Goal: Task Accomplishment & Management: Use online tool/utility

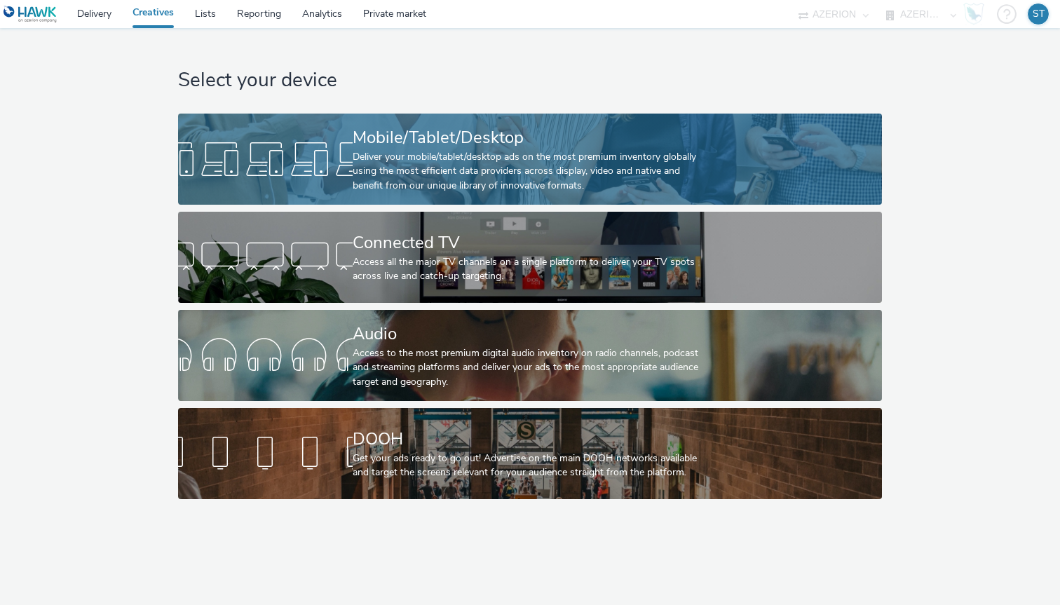
click at [543, 162] on div "Deliver your mobile/tablet/desktop ads on the most premium inventory globally u…" at bounding box center [527, 171] width 349 height 43
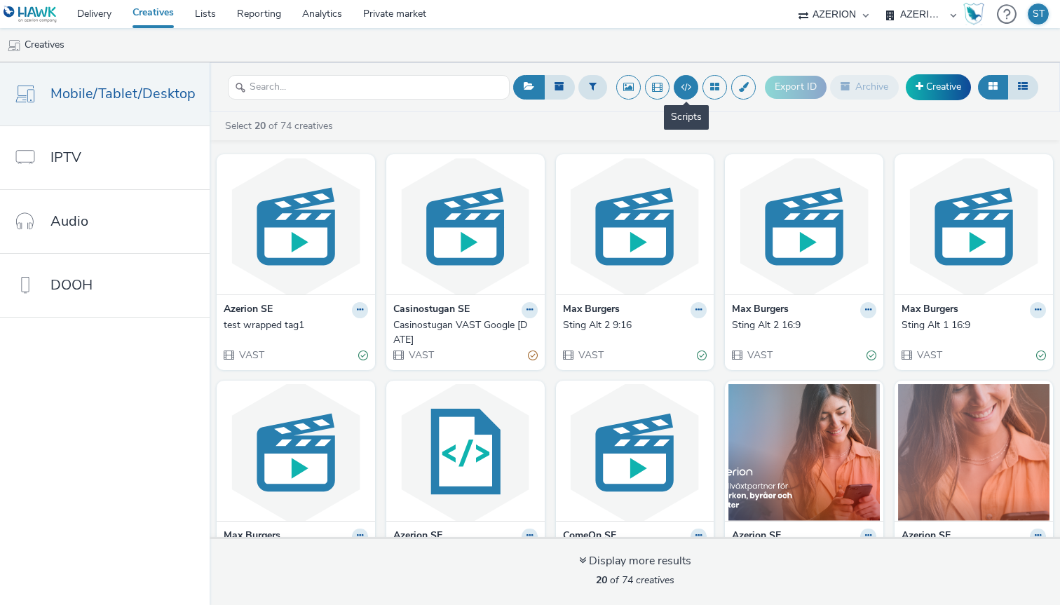
click at [681, 86] on button at bounding box center [686, 87] width 25 height 25
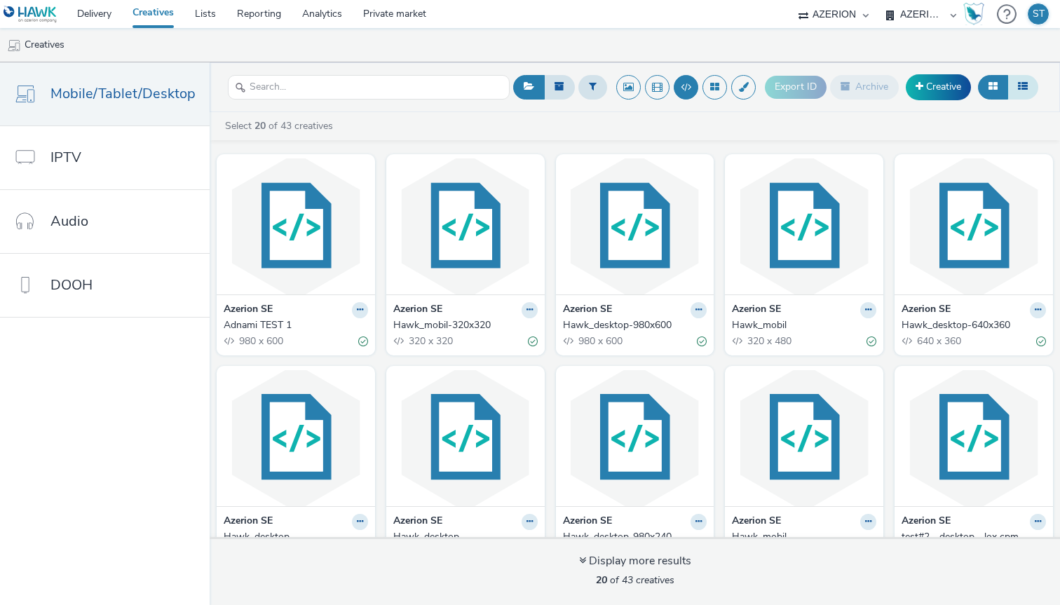
click at [1024, 85] on icon at bounding box center [1023, 86] width 10 height 10
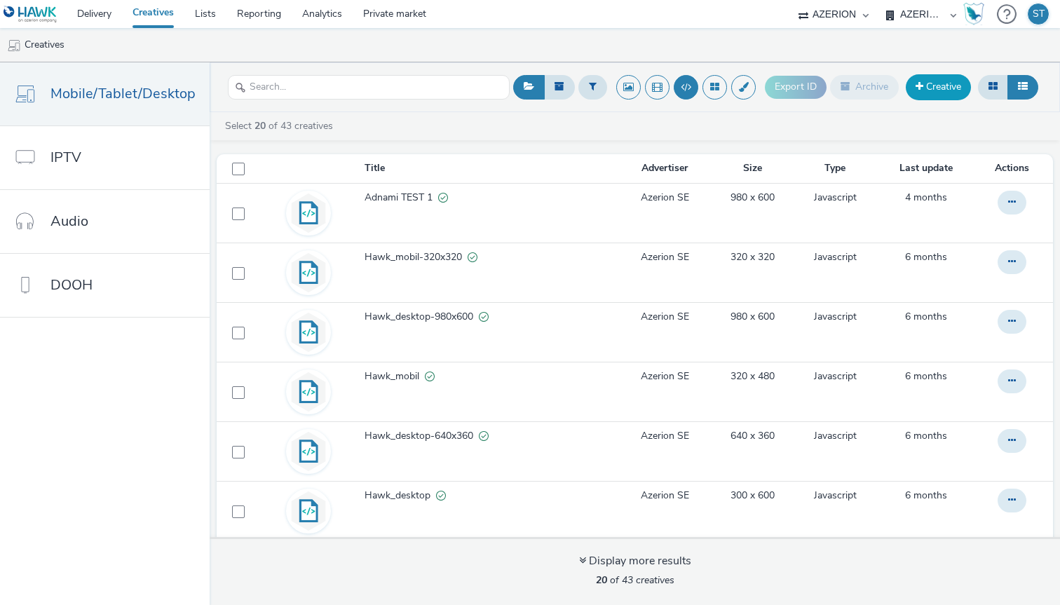
click at [940, 85] on link "Creative" at bounding box center [938, 86] width 65 height 25
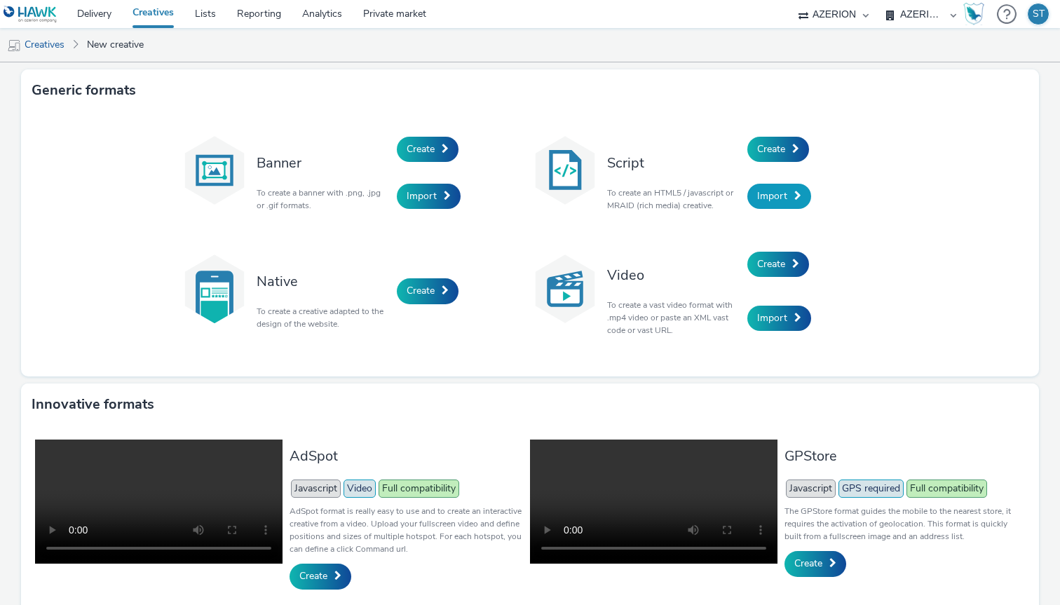
click at [775, 197] on span "Import" at bounding box center [772, 195] width 30 height 13
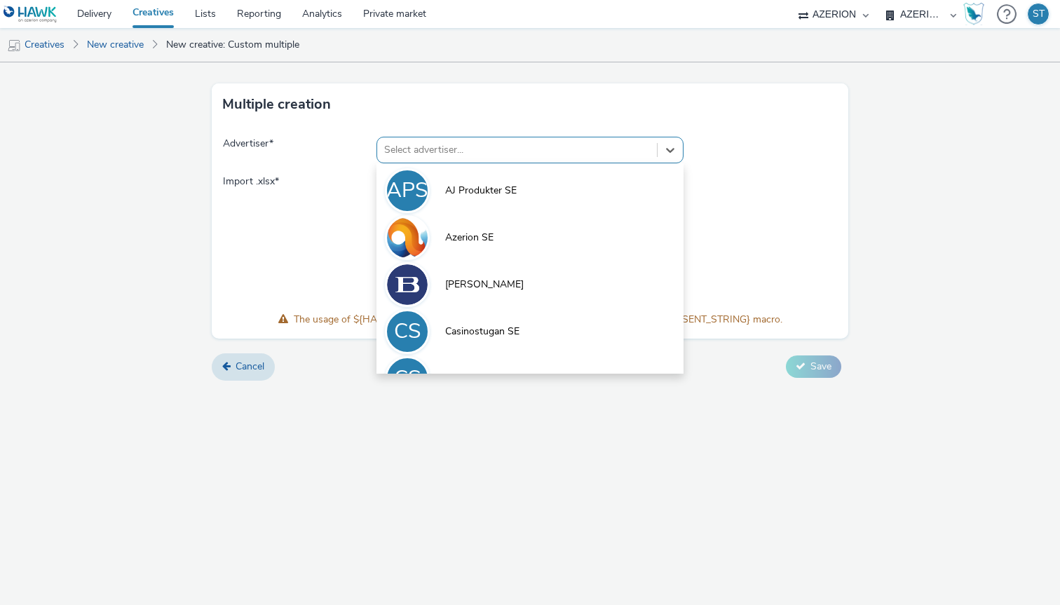
click at [621, 154] on div at bounding box center [517, 150] width 266 height 17
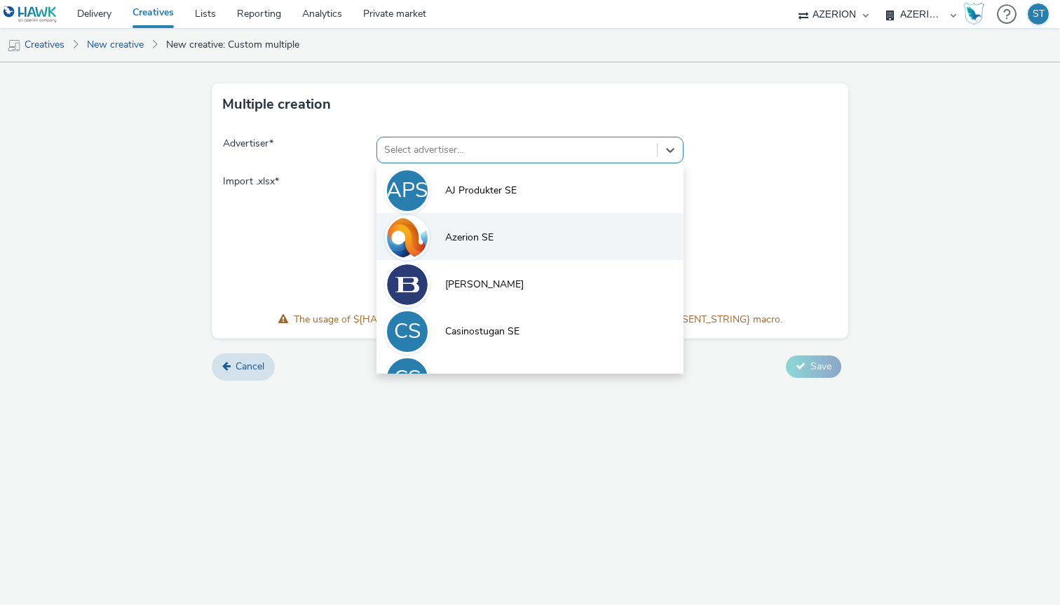
click at [607, 250] on li "Azerion SE" at bounding box center [529, 236] width 307 height 47
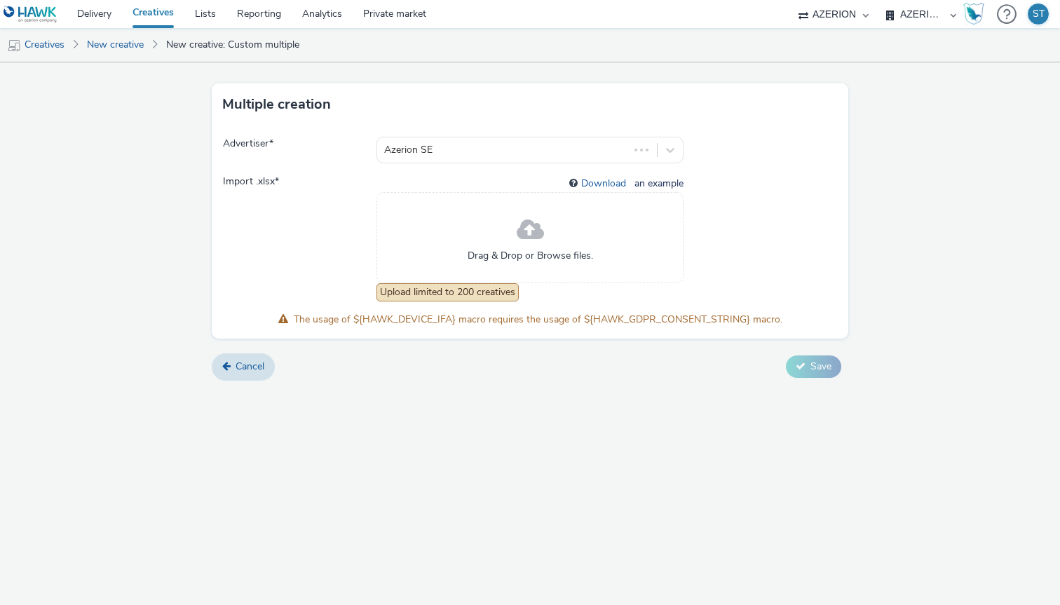
click at [667, 185] on span "an example" at bounding box center [658, 183] width 52 height 13
click at [615, 186] on link "Download" at bounding box center [606, 183] width 50 height 13
click at [949, 11] on select "AZERION [GEOGRAPHIC_DATA] AZERION FINLAND AZERION [GEOGRAPHIC_DATA] AZERION [GE…" at bounding box center [921, 14] width 84 height 28
select select "72d91114-7b95-43df-950f-d064ccca4203"
click at [879, 0] on select "AZERION [GEOGRAPHIC_DATA] AZERION FINLAND AZERION [GEOGRAPHIC_DATA] AZERION [GE…" at bounding box center [921, 14] width 84 height 28
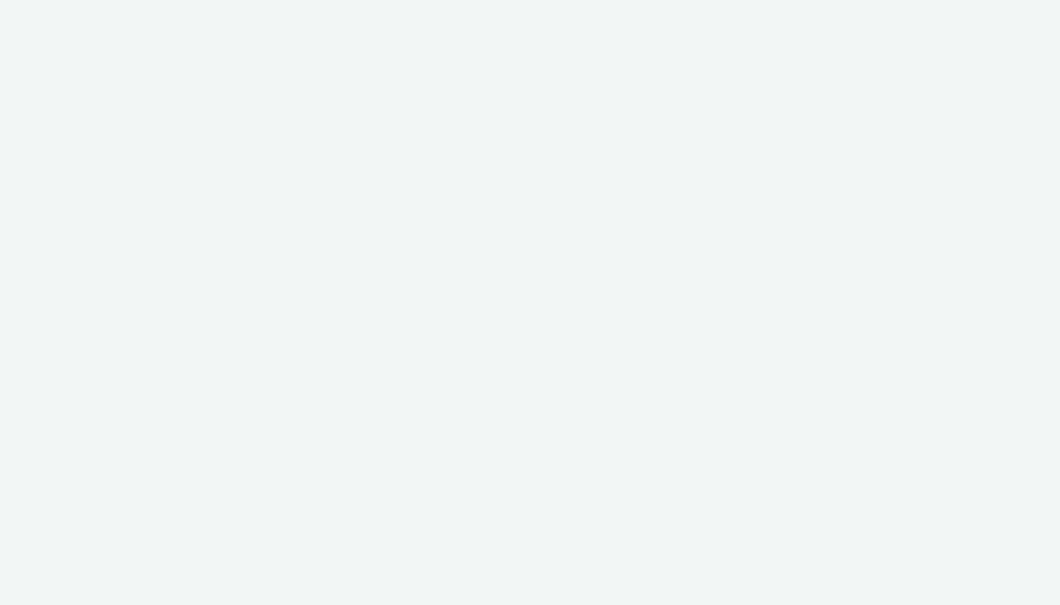
select select "72d91114-7b95-43df-950f-d064ccca4203"
